Goal: Task Accomplishment & Management: Use online tool/utility

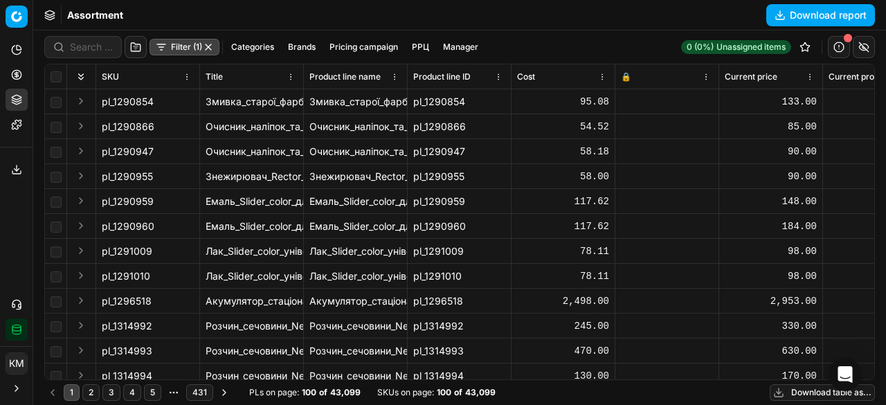
click at [799, 395] on button "Download table as..." at bounding box center [822, 392] width 105 height 17
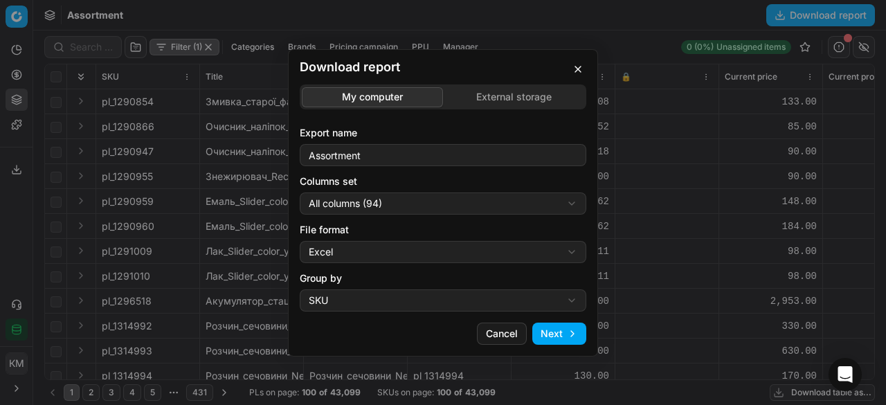
click at [566, 325] on button "Next" at bounding box center [560, 334] width 54 height 22
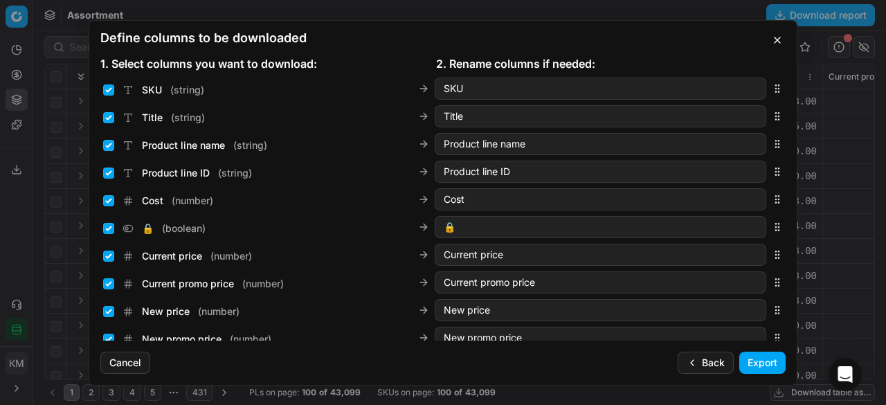
click at [742, 362] on button "Export" at bounding box center [763, 363] width 46 height 22
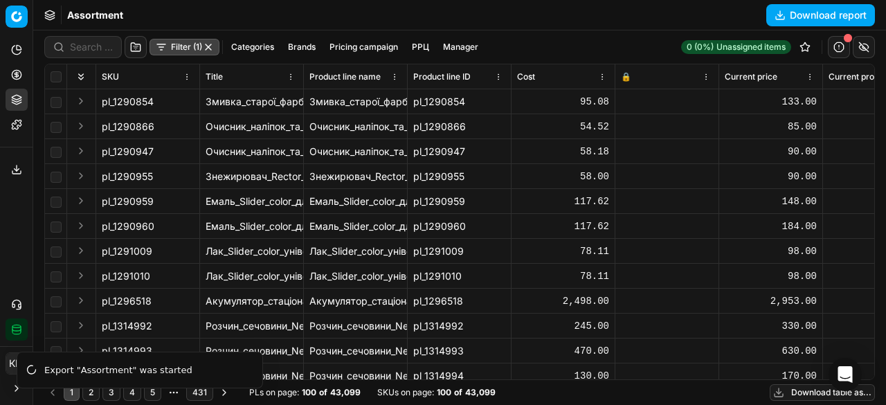
click at [23, 172] on button "Export service" at bounding box center [17, 170] width 22 height 22
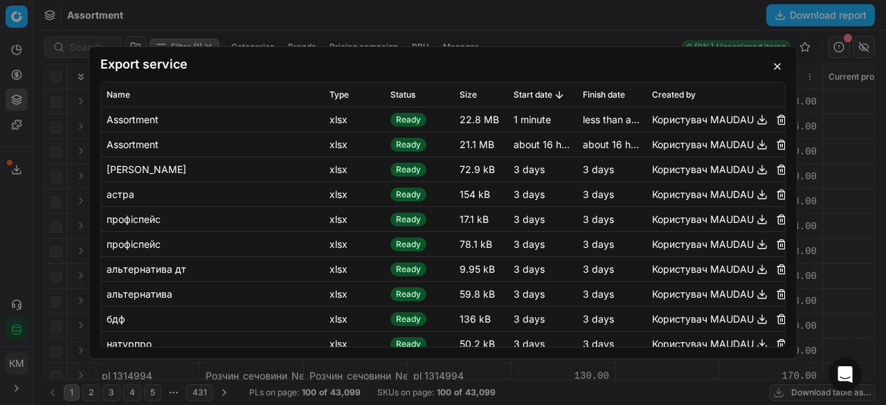
click at [754, 114] on button "button" at bounding box center [762, 119] width 17 height 17
click at [775, 63] on button "button" at bounding box center [777, 66] width 17 height 17
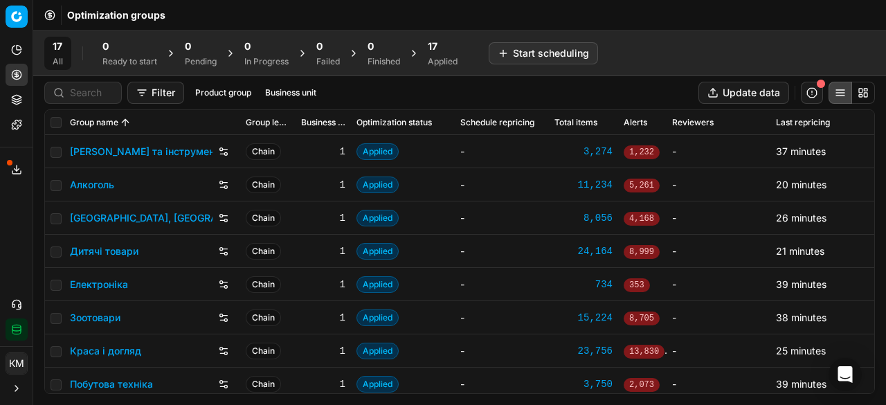
click at [17, 167] on line at bounding box center [17, 169] width 0 height 6
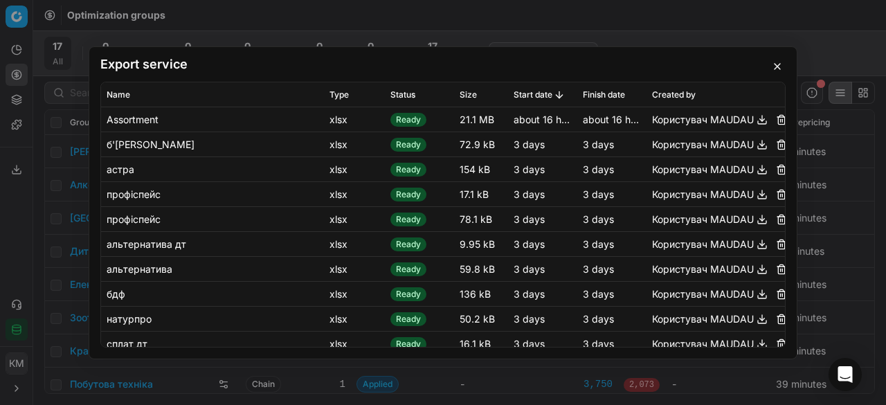
drag, startPoint x: 778, startPoint y: 69, endPoint x: 778, endPoint y: 78, distance: 9.7
click at [778, 70] on button "button" at bounding box center [777, 66] width 17 height 17
